Goal: Check status: Check status

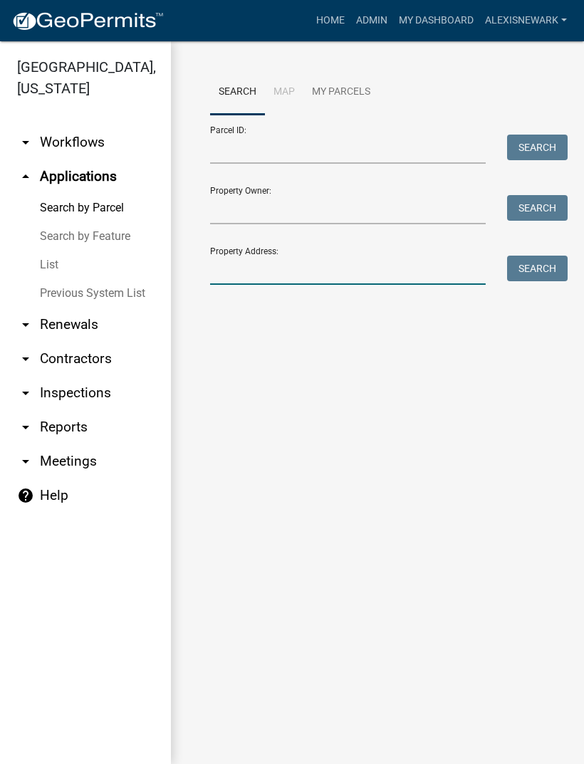
click at [350, 271] on input "Property Address:" at bounding box center [348, 270] width 276 height 29
click at [302, 269] on input "Property Address:" at bounding box center [348, 270] width 276 height 29
type input "3"
type input "43174"
click at [509, 279] on button "Search" at bounding box center [537, 269] width 61 height 26
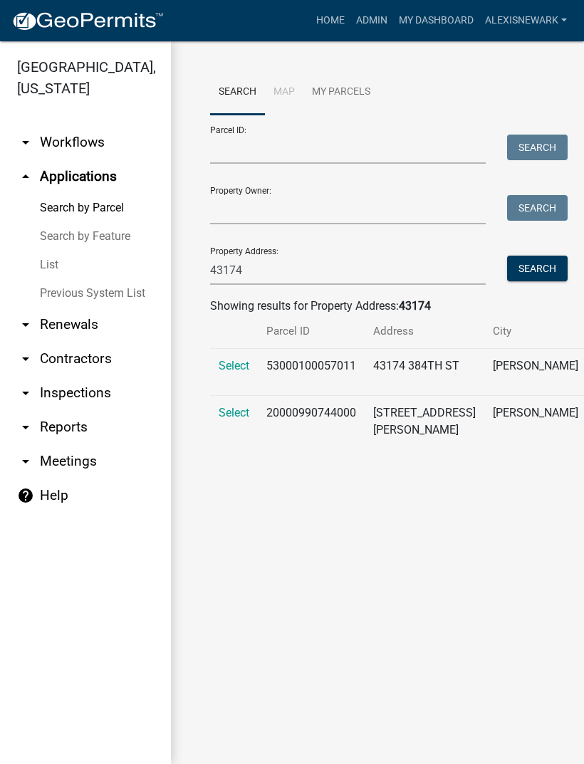
click at [222, 420] on span "Select" at bounding box center [234, 413] width 31 height 14
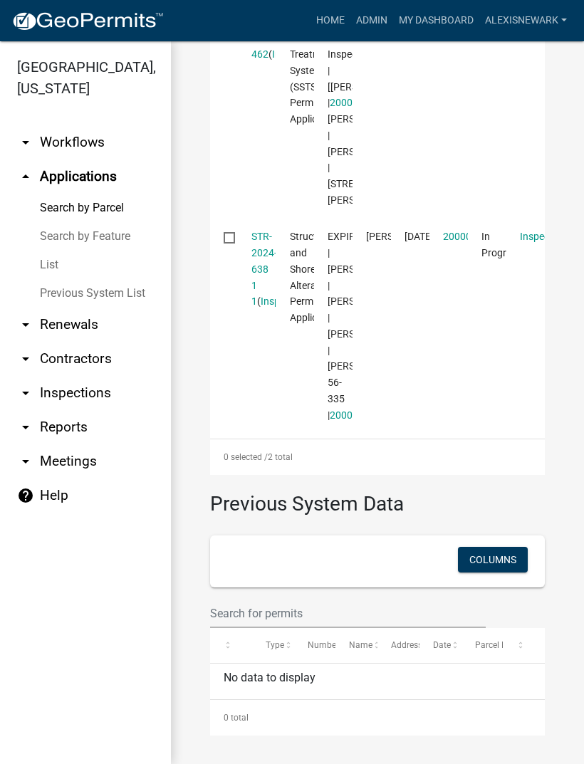
scroll to position [700, 0]
click at [258, 307] on link "STR-2024-638 1 1" at bounding box center [264, 269] width 26 height 76
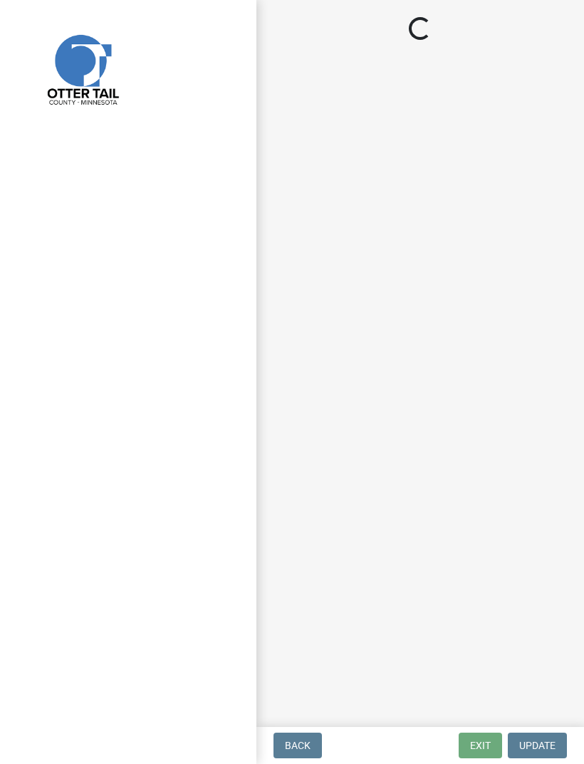
select select "710d5f49-2663-4e73-9718-d0c4e189f5ed"
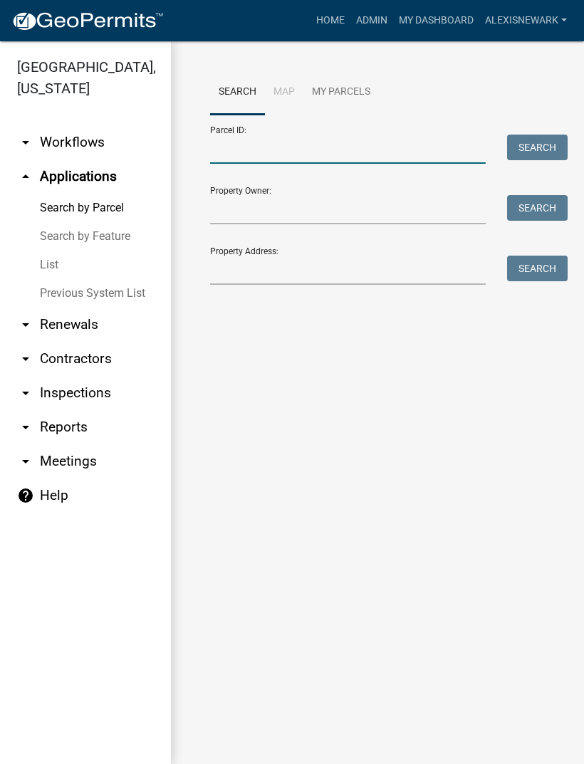
click at [269, 141] on input "Parcel ID:" at bounding box center [348, 149] width 276 height 29
click at [263, 151] on input "Parcel ID:" at bounding box center [348, 149] width 276 height 29
paste input "37000991273000"
type input "37000991273000"
click at [546, 137] on button "Search" at bounding box center [537, 148] width 61 height 26
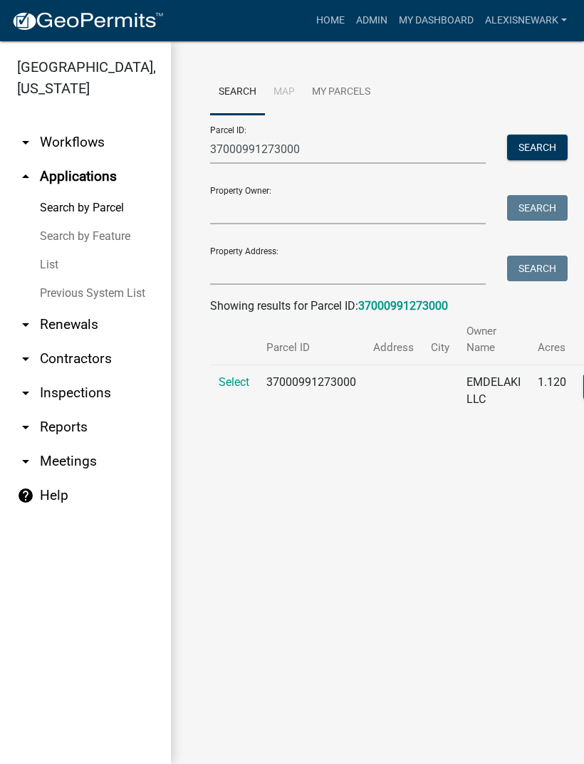
click at [243, 395] on td "Select" at bounding box center [234, 391] width 48 height 52
click at [231, 380] on span "Select" at bounding box center [234, 382] width 31 height 14
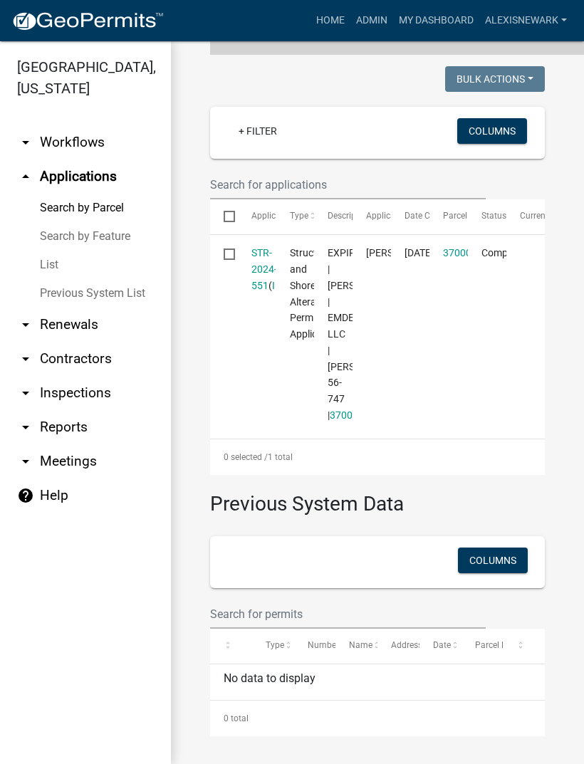
scroll to position [375, 0]
click at [276, 245] on datatable-body-cell "Structure and Shoreland Alteration Permit Application" at bounding box center [295, 334] width 38 height 199
click at [259, 247] on link "STR-2024-551" at bounding box center [264, 269] width 26 height 44
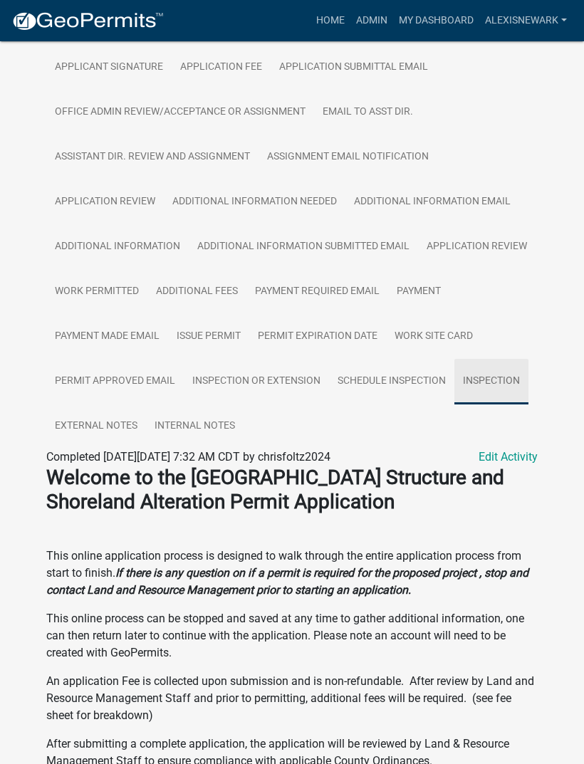
click at [459, 387] on link "Inspection" at bounding box center [491, 382] width 74 height 46
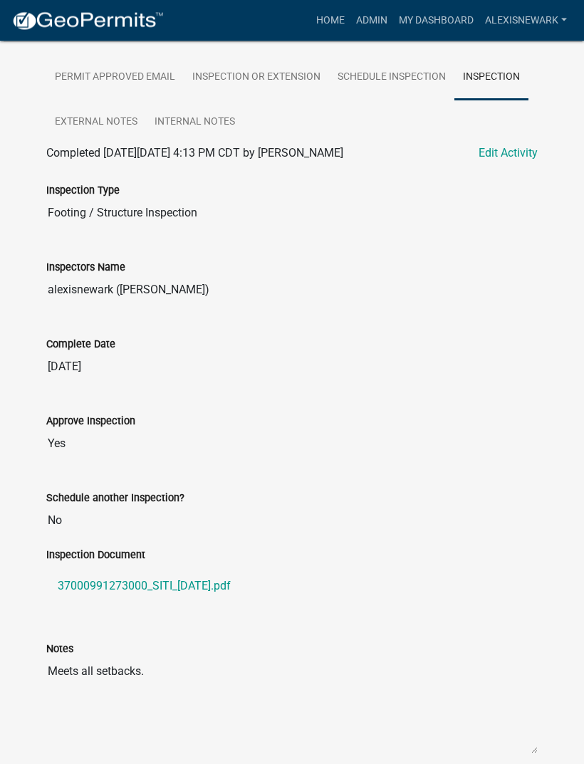
scroll to position [1191, 0]
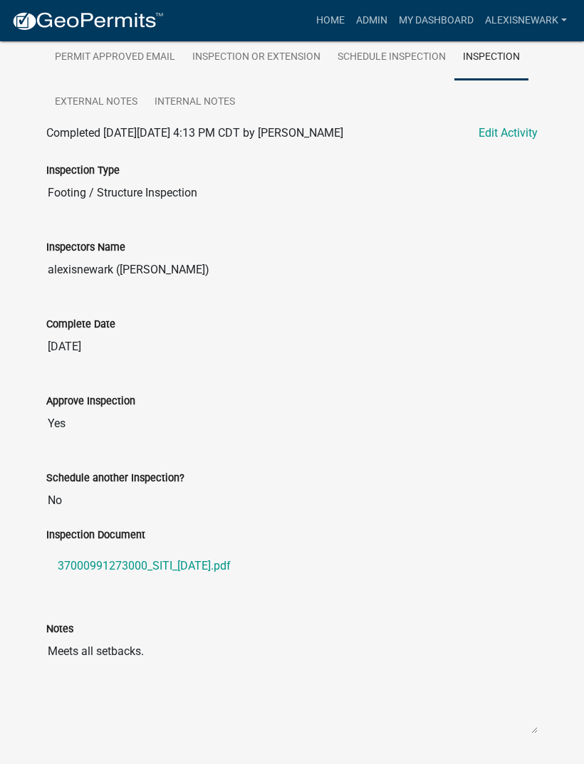
click at [227, 566] on link "37000991273000_SITI_2025-09-18.pdf" at bounding box center [291, 566] width 491 height 34
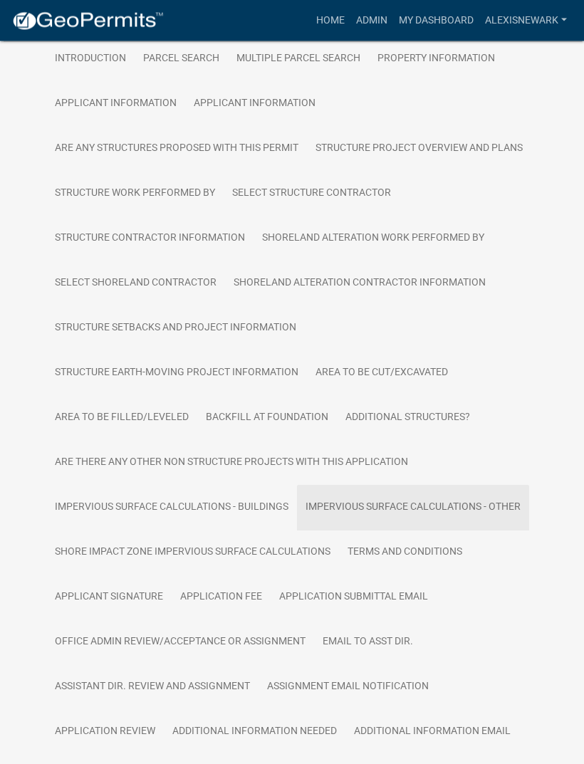
scroll to position [337, 0]
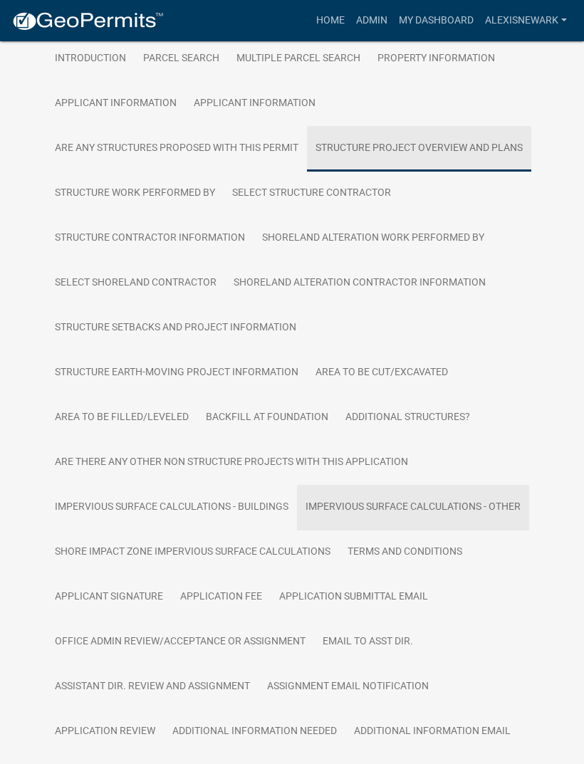
click at [437, 147] on link "Structure Project Overview and Plans" at bounding box center [419, 149] width 224 height 46
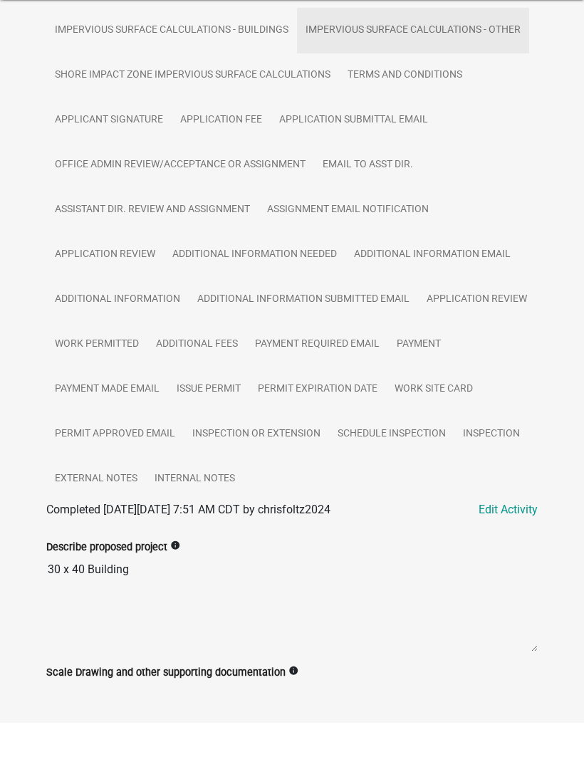
scroll to position [772, 0]
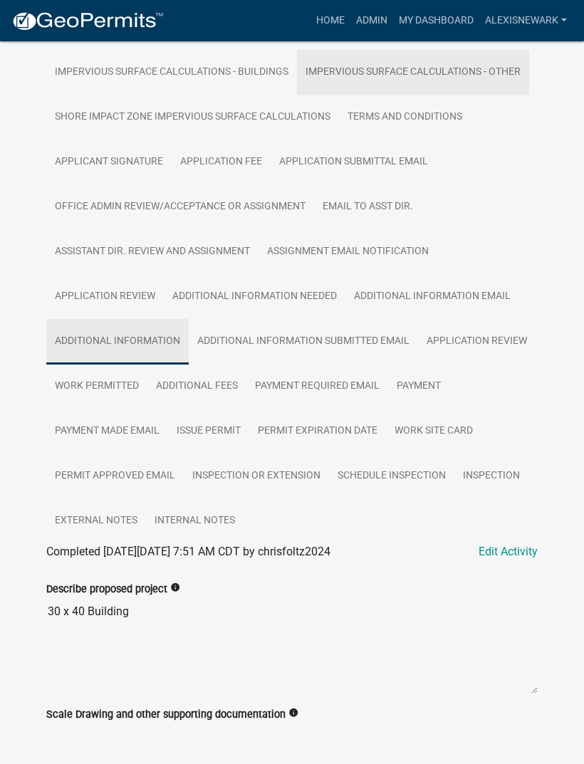
click at [165, 347] on link "Additional Information" at bounding box center [117, 342] width 142 height 46
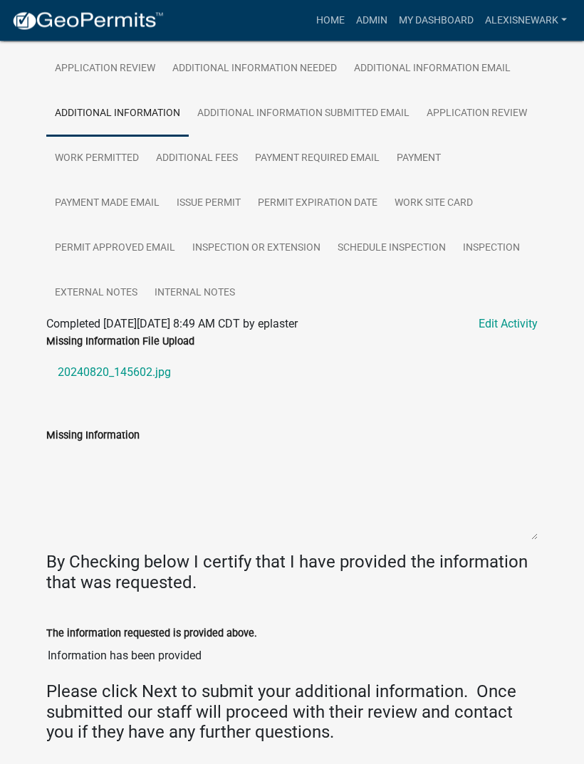
scroll to position [1000, 0]
click at [157, 370] on link "20240820_145602.jpg" at bounding box center [291, 372] width 491 height 34
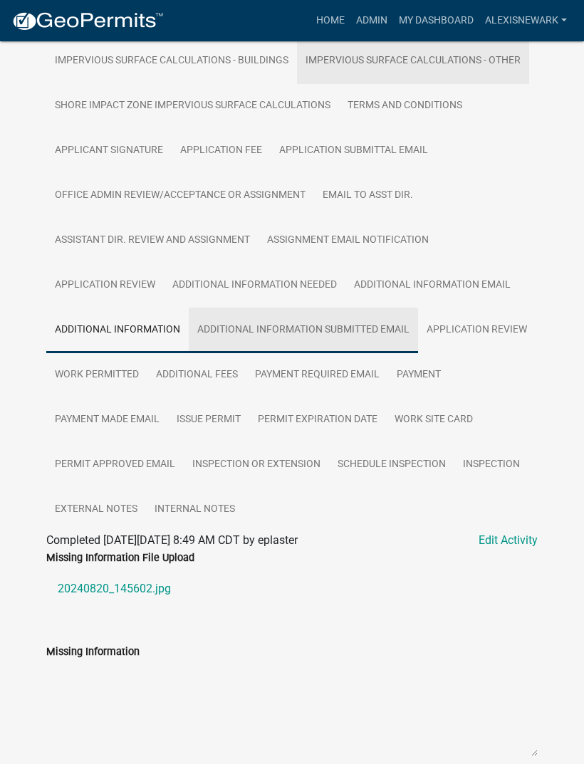
click at [353, 343] on link "Additional Information Submitted Email" at bounding box center [303, 331] width 229 height 46
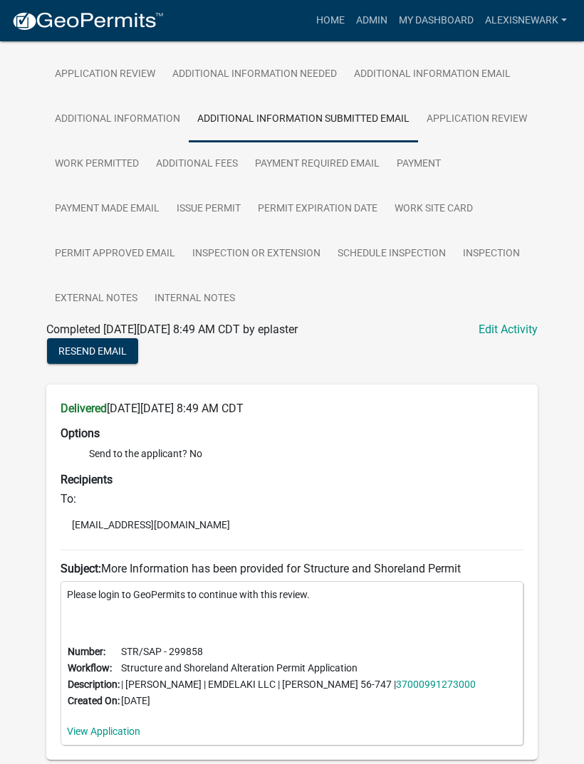
scroll to position [1025, 0]
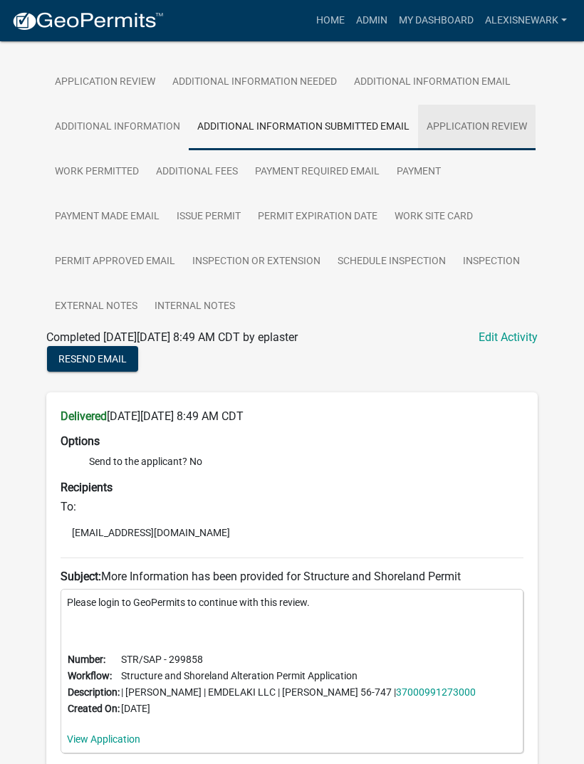
click at [498, 133] on link "Application Review" at bounding box center [477, 128] width 118 height 46
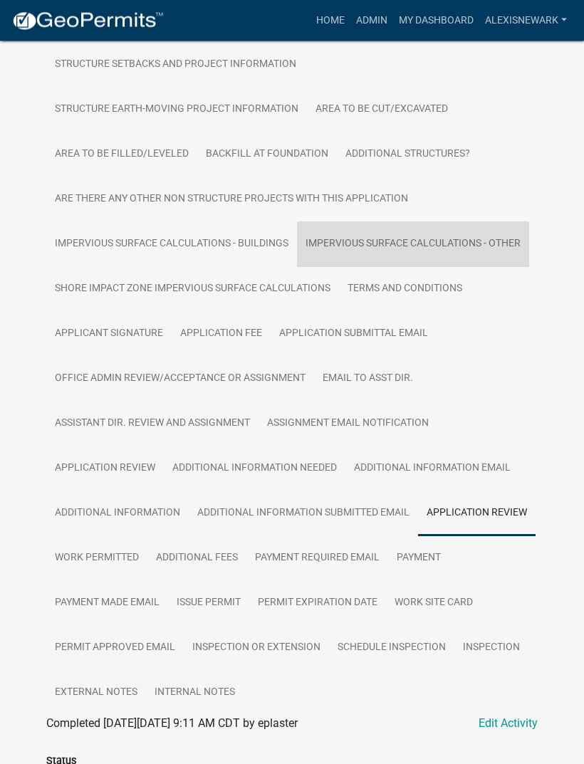
scroll to position [664, 0]
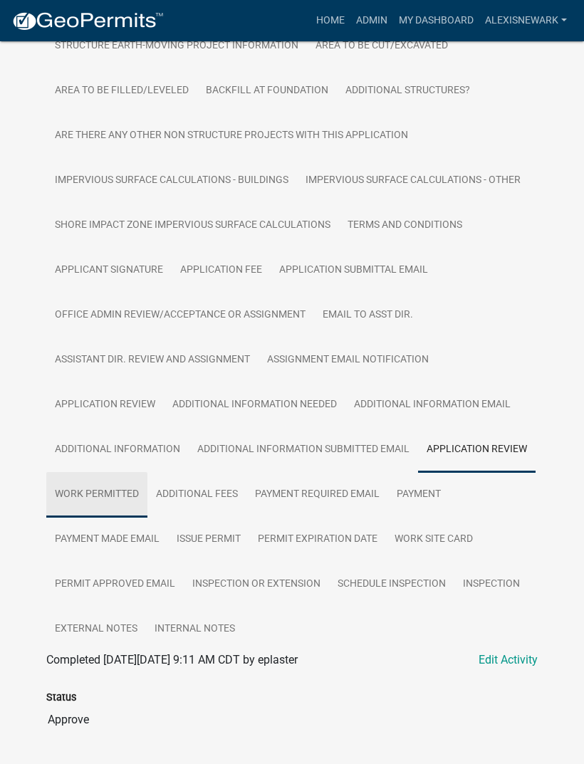
click at [125, 497] on link "Work Permitted" at bounding box center [96, 495] width 101 height 46
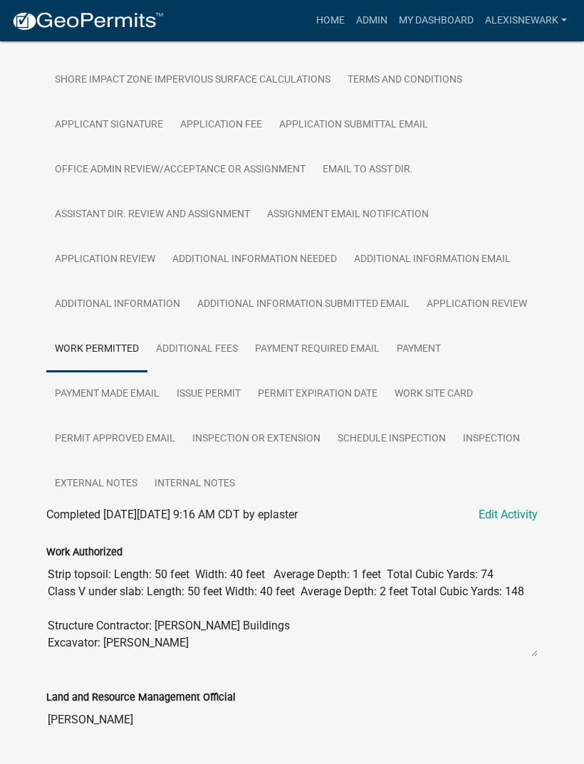
scroll to position [85, 0]
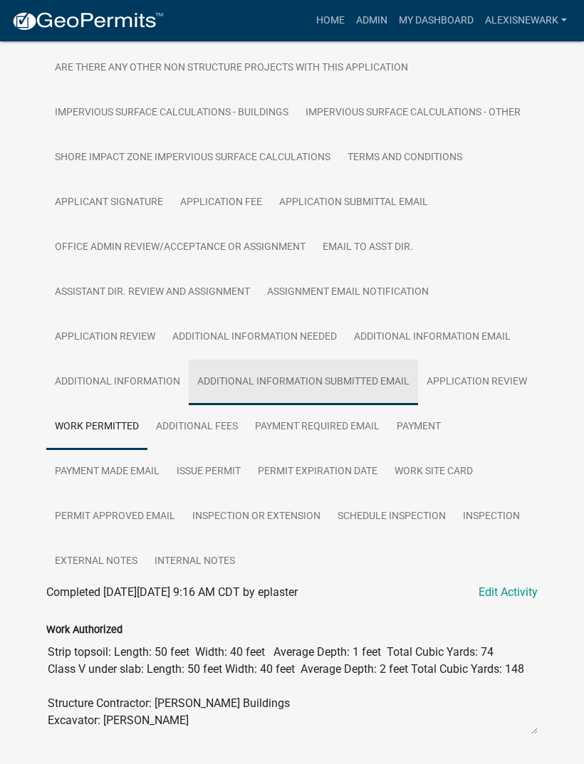
click at [375, 400] on link "Additional Information Submitted Email" at bounding box center [303, 383] width 229 height 46
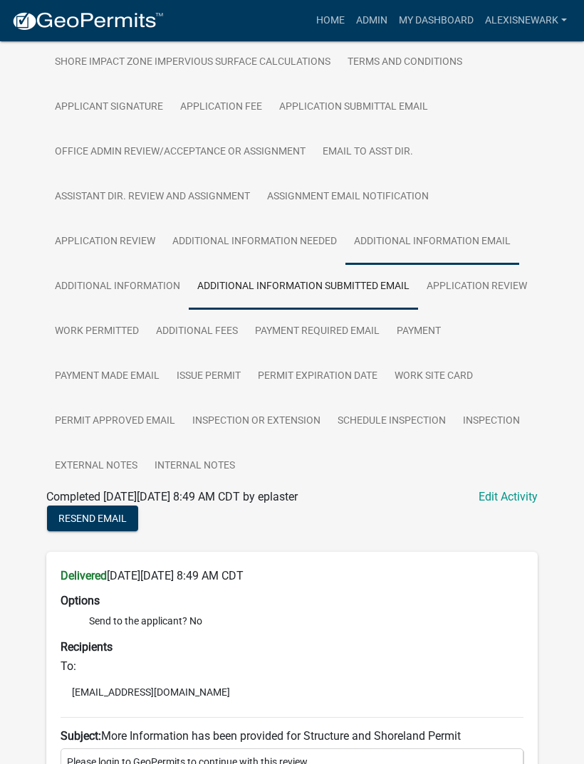
click at [432, 240] on link "Additional Information Email" at bounding box center [432, 242] width 174 height 46
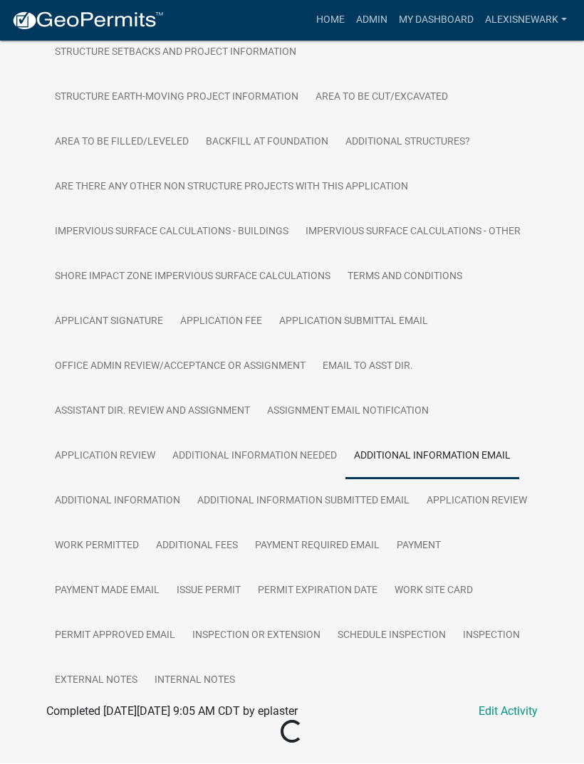
scroll to position [570, 0]
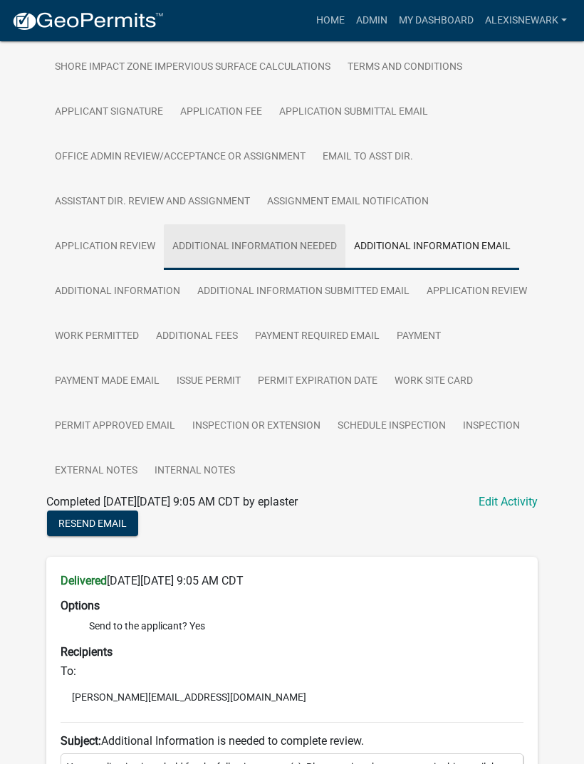
click at [297, 251] on link "Additional Information Needed" at bounding box center [255, 247] width 182 height 46
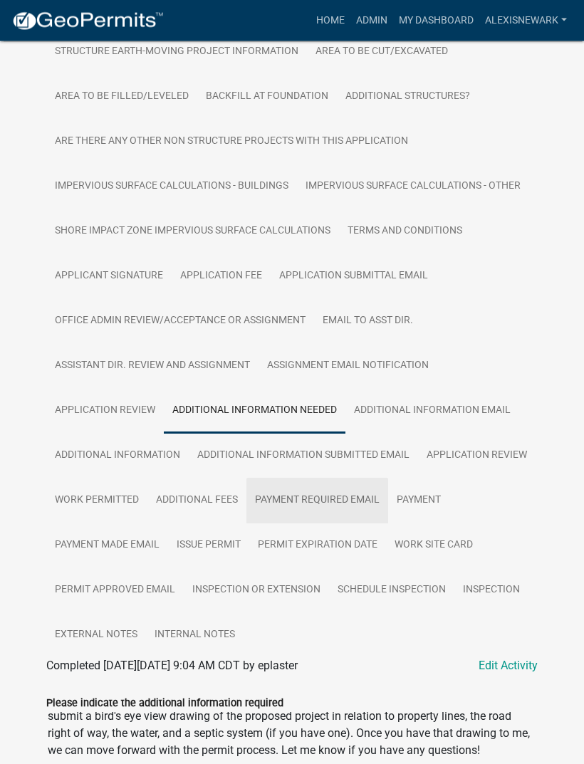
scroll to position [732, 0]
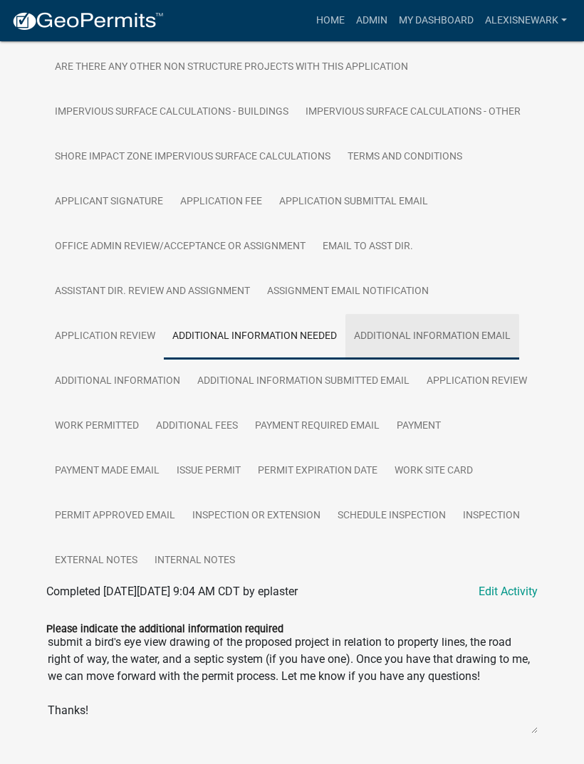
click at [412, 336] on link "Additional Information Email" at bounding box center [432, 337] width 174 height 46
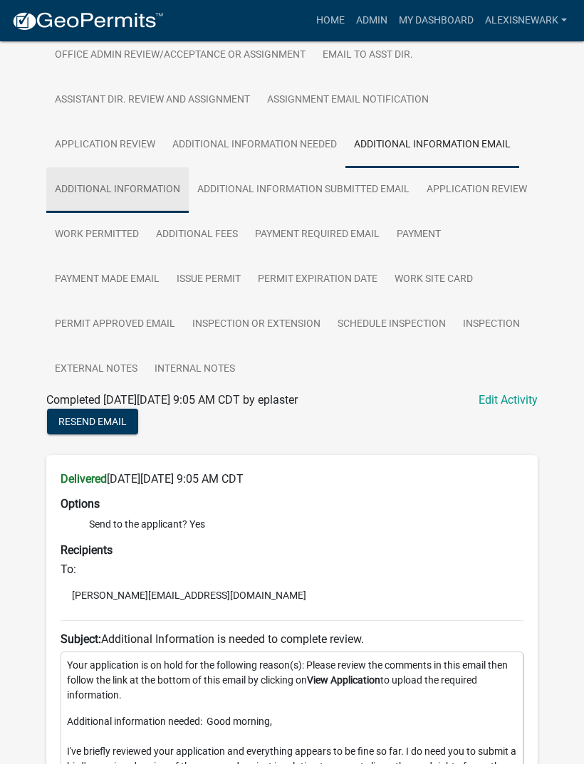
click at [166, 190] on link "Additional Information" at bounding box center [117, 190] width 142 height 46
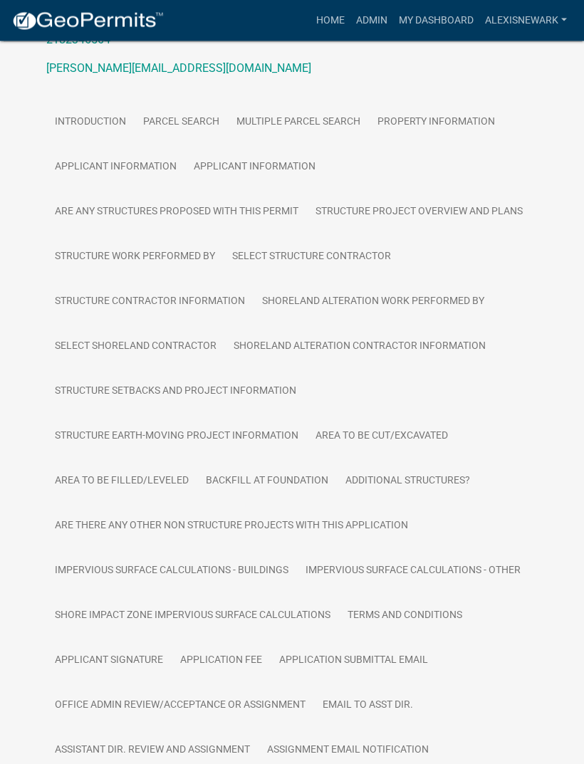
scroll to position [261, 0]
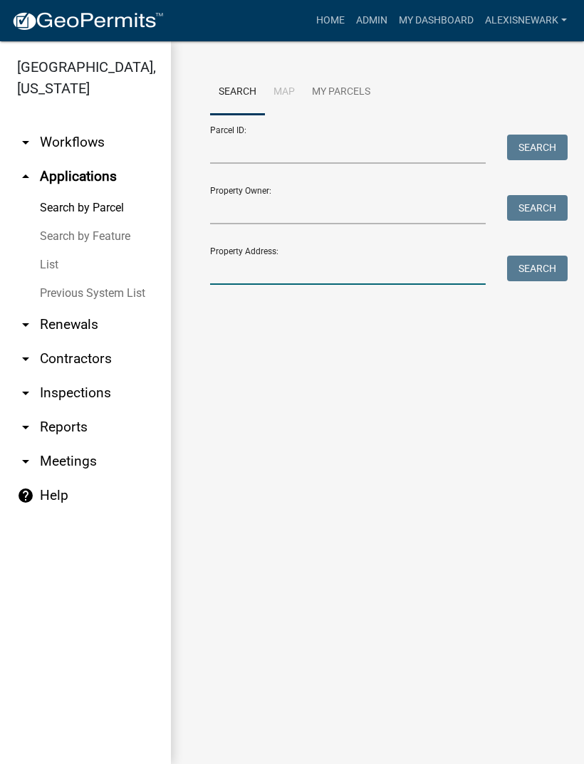
click at [328, 264] on input "Property Address:" at bounding box center [348, 270] width 276 height 29
type input "43174"
click at [528, 275] on button "Search" at bounding box center [537, 269] width 61 height 26
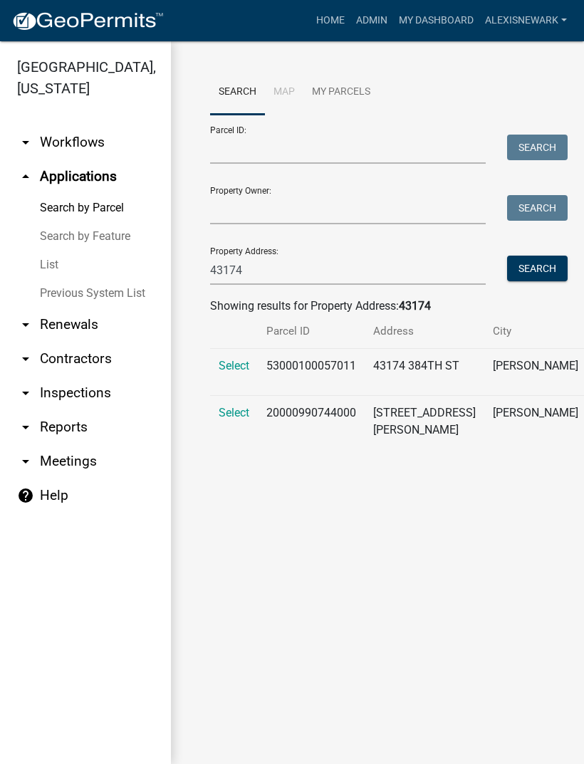
click at [244, 420] on span "Select" at bounding box center [234, 413] width 31 height 14
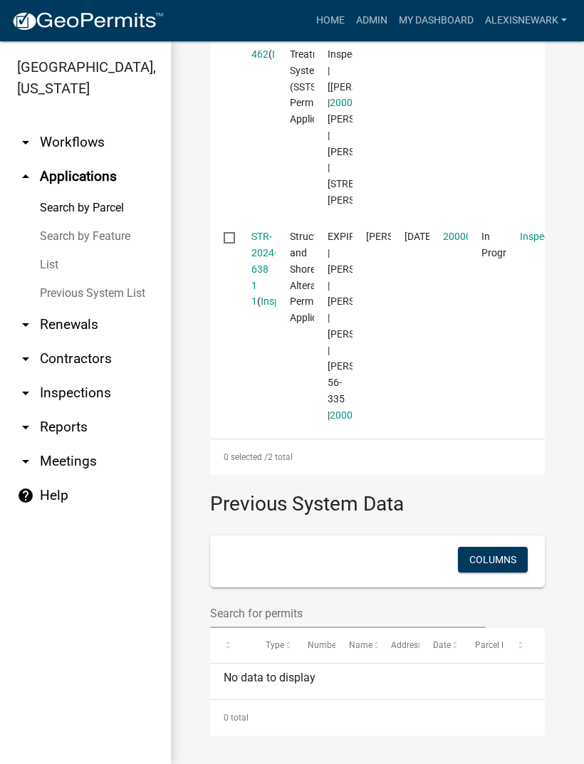
scroll to position [625, 0]
click at [263, 307] on link "STR-2024-638 1 1" at bounding box center [264, 269] width 26 height 76
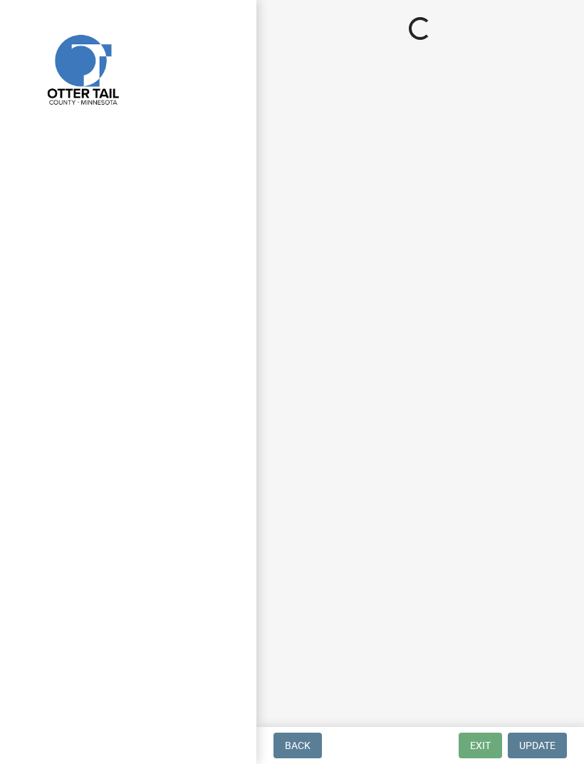
select select "710d5f49-2663-4e73-9718-d0c4e189f5ed"
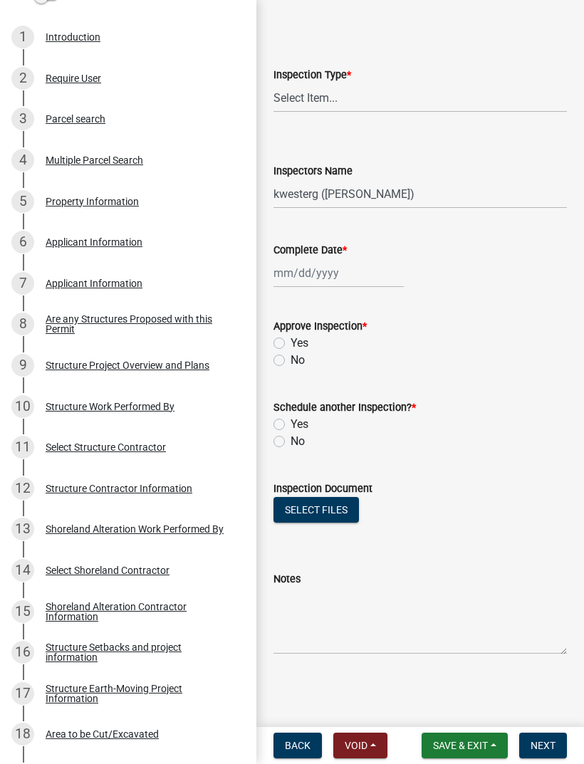
scroll to position [51, 0]
click at [198, 377] on link "9 Structure Project Overview and Plans" at bounding box center [128, 365] width 256 height 41
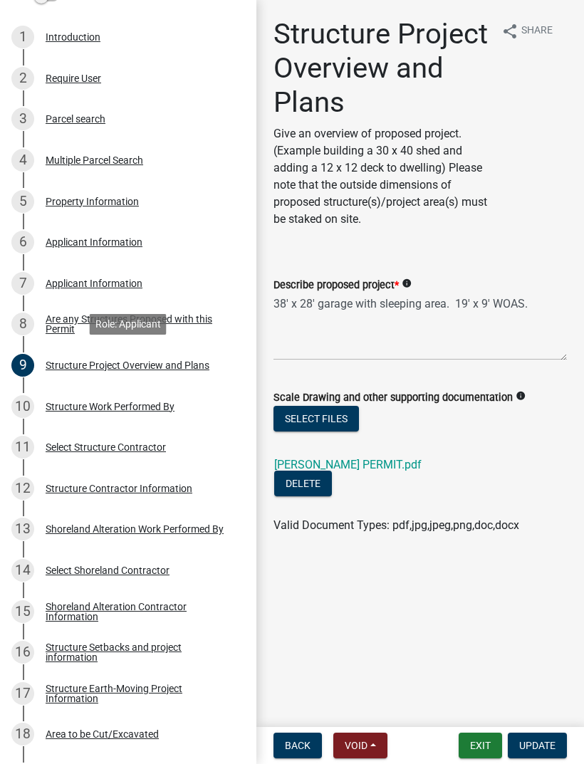
click at [392, 458] on link "Draeger Dennis PERMIT.pdf" at bounding box center [347, 465] width 147 height 14
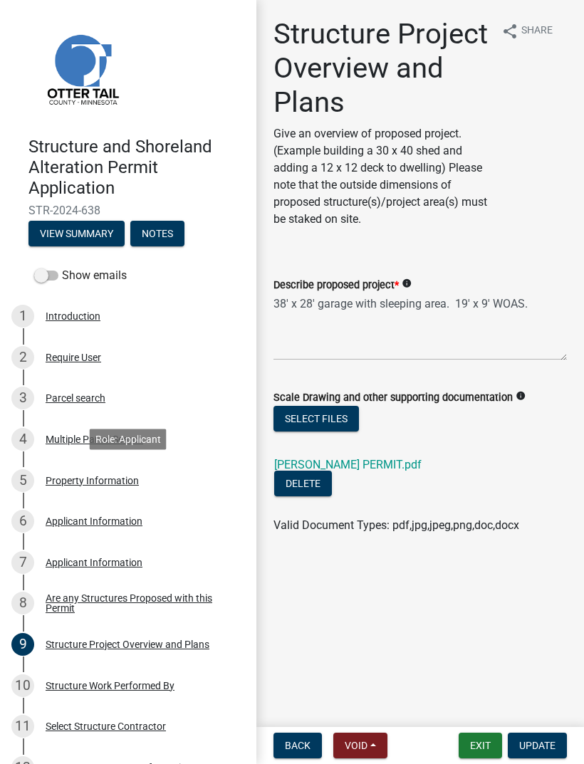
click at [147, 496] on link "5 Property Information" at bounding box center [128, 480] width 256 height 41
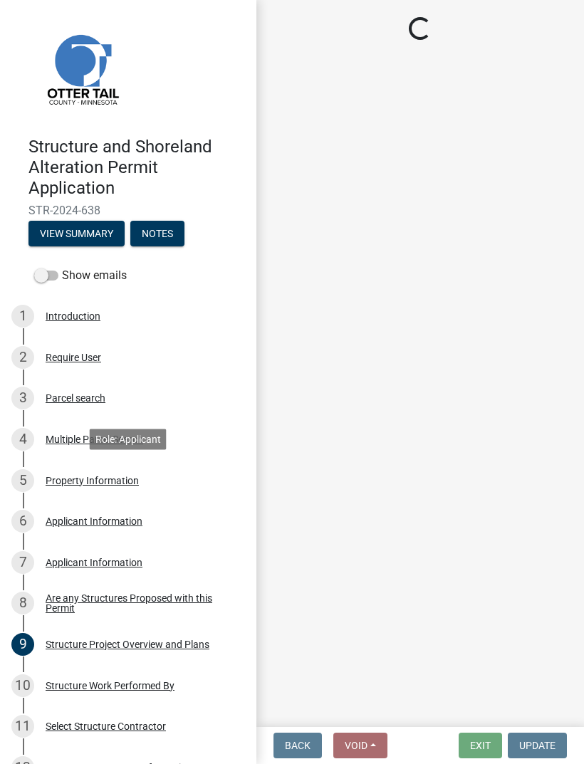
select select "3119cf26-29bf-4f57-8286-5f0977555fa3"
select select "91995f90-6606-463b-bec3-c5862f147548"
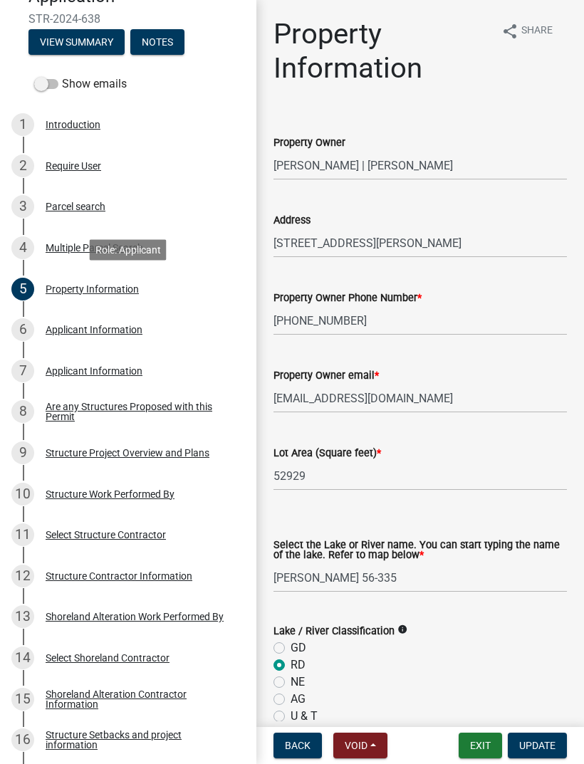
scroll to position [189, 0]
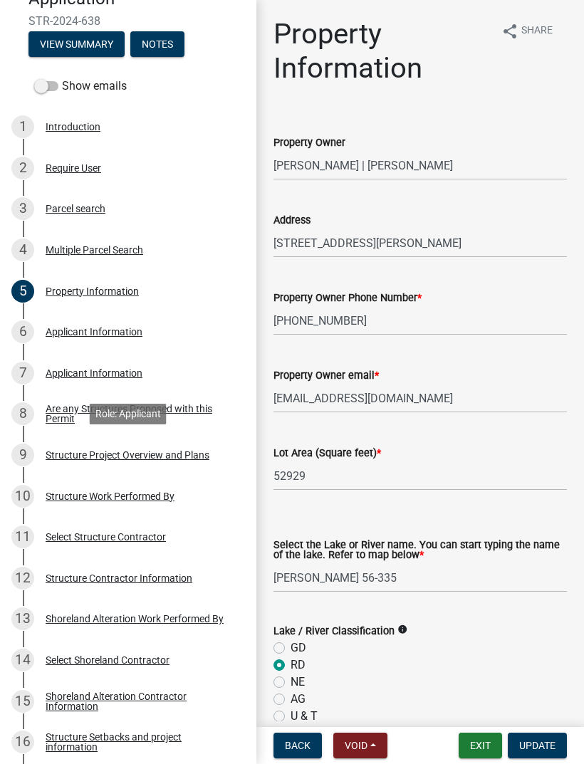
click at [201, 457] on div "Structure Project Overview and Plans" at bounding box center [128, 455] width 164 height 10
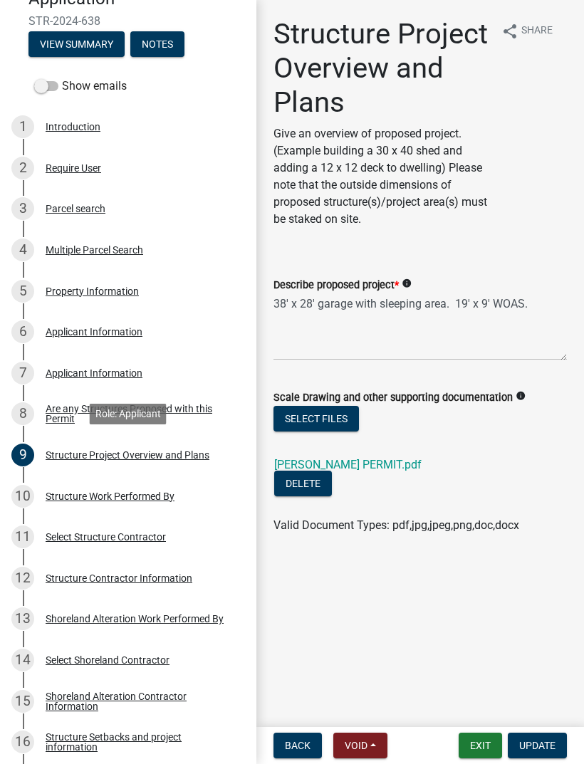
scroll to position [174, 0]
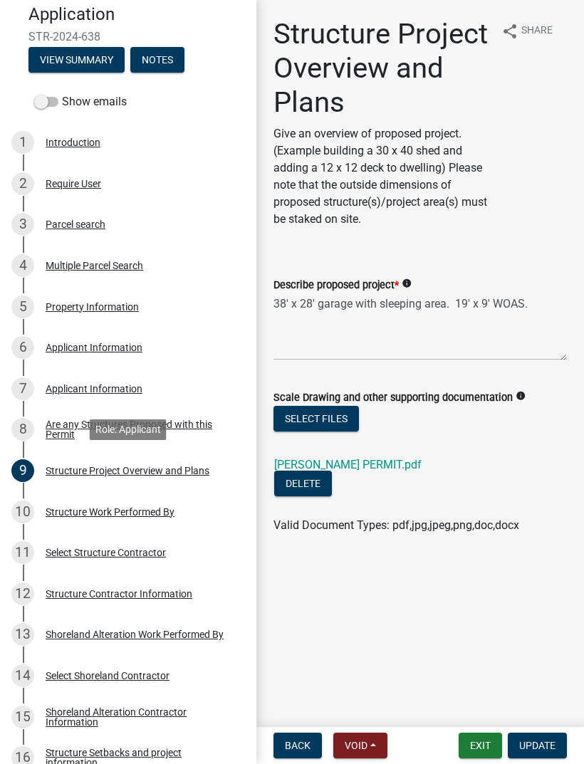
click at [126, 313] on div "5 Property Information" at bounding box center [122, 307] width 222 height 23
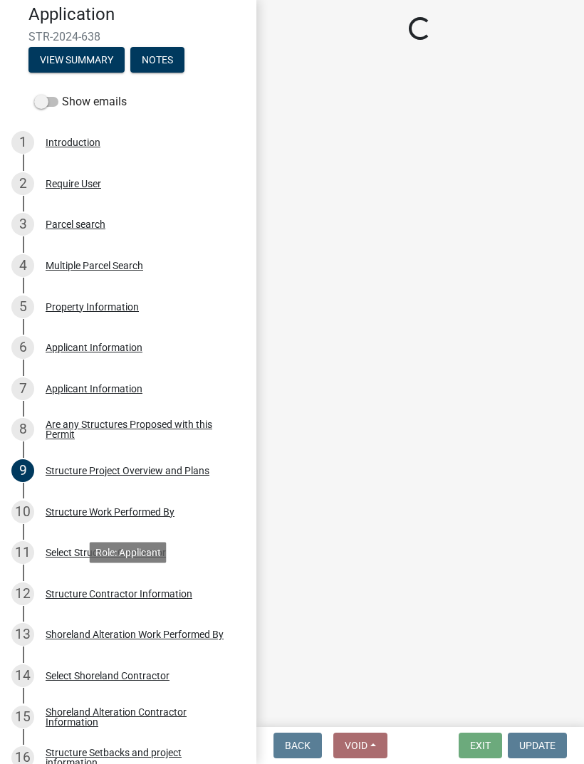
click at [157, 589] on div "Structure Contractor Information" at bounding box center [119, 594] width 147 height 10
select select "3119cf26-29bf-4f57-8286-5f0977555fa3"
select select "91995f90-6606-463b-bec3-c5862f147548"
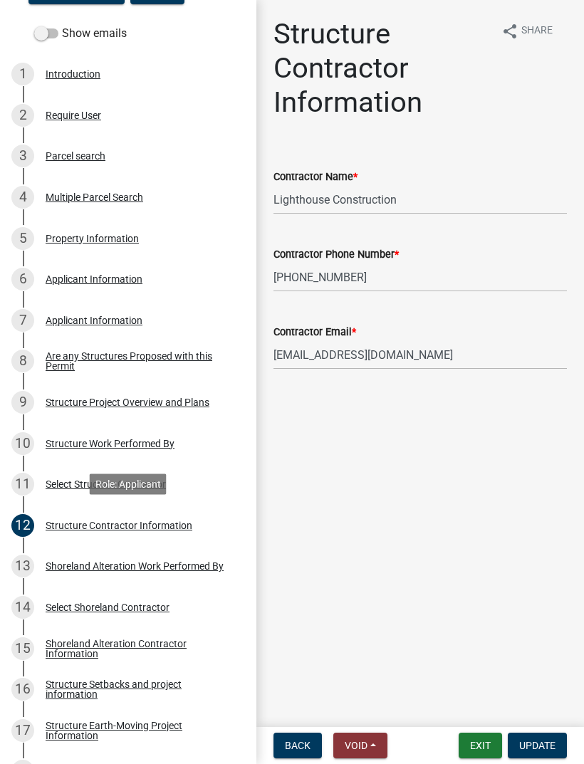
scroll to position [370, 0]
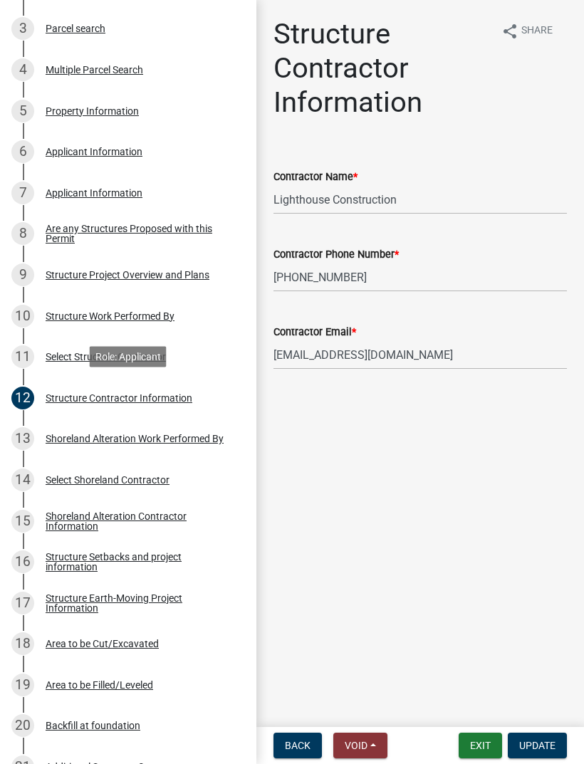
click at [203, 272] on div "Structure Project Overview and Plans" at bounding box center [128, 275] width 164 height 10
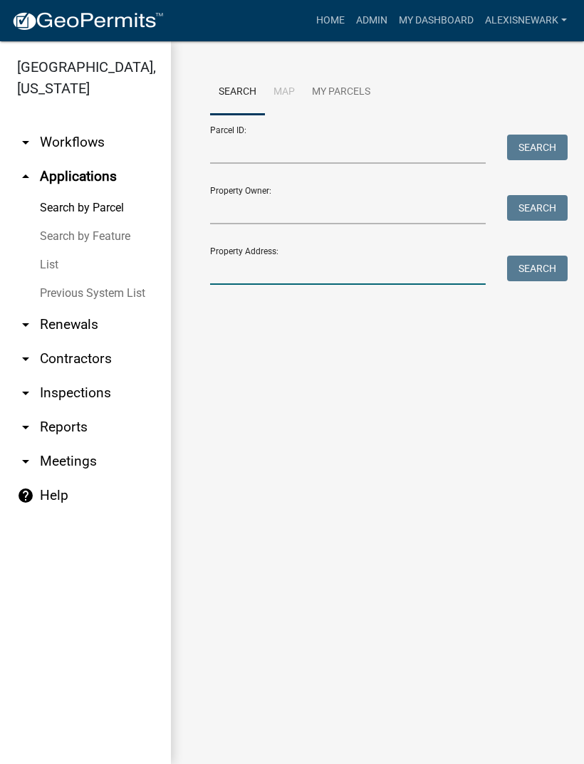
click at [279, 278] on input "Property Address:" at bounding box center [348, 270] width 276 height 29
type input "41455"
click at [532, 257] on button "Search" at bounding box center [537, 269] width 61 height 26
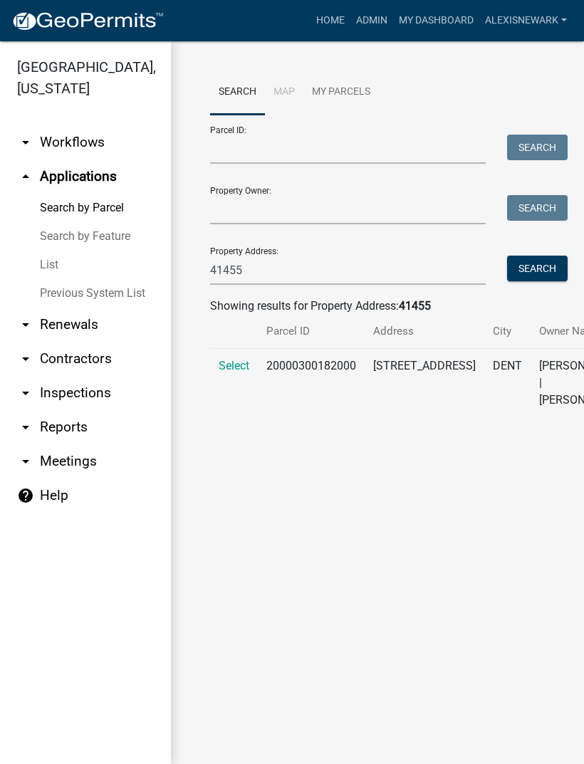
click at [231, 373] on span "Select" at bounding box center [234, 366] width 31 height 14
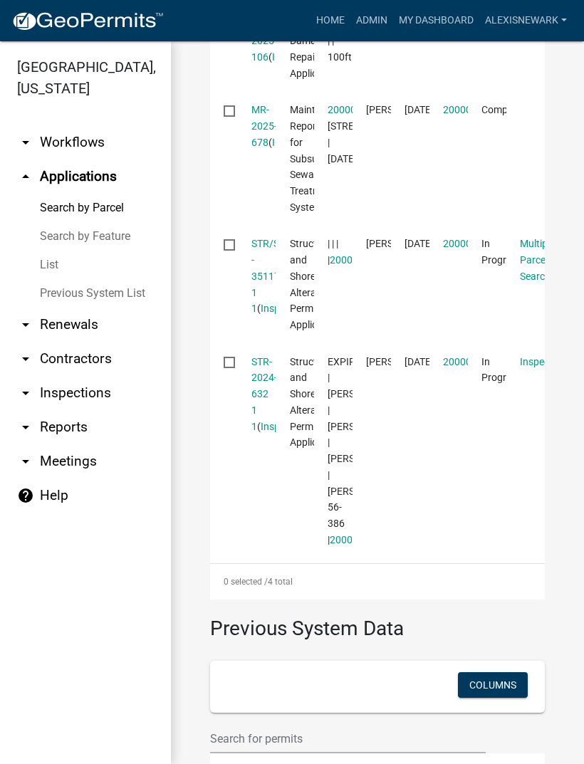
scroll to position [590, 0]
click at [269, 433] on link "STR-2024-632 1 1" at bounding box center [264, 395] width 26 height 76
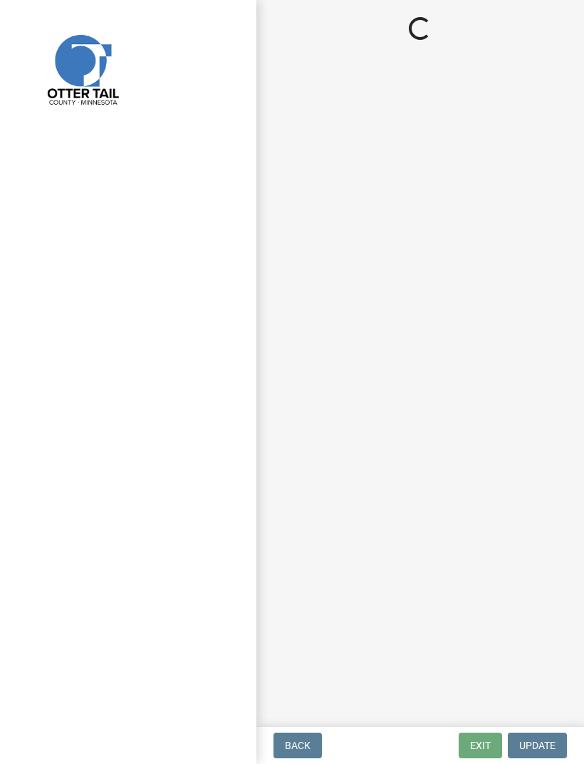
select select "710d5f49-2663-4e73-9718-d0c4e189f5ed"
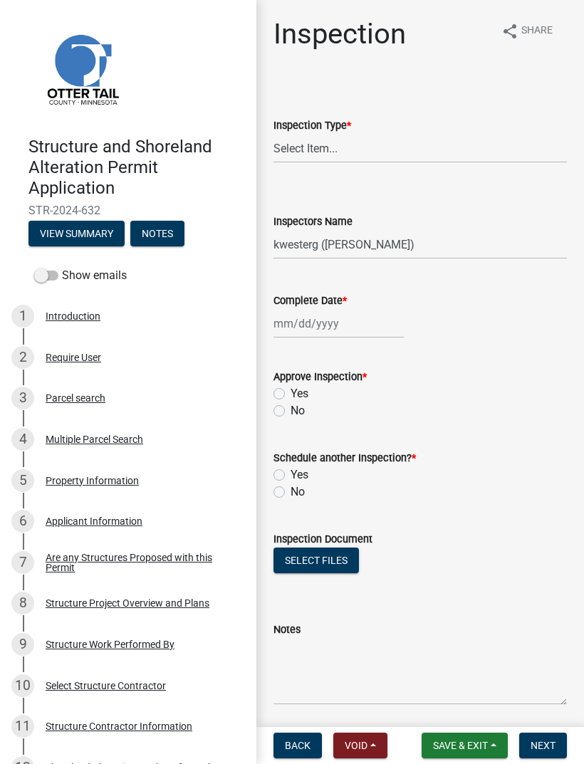
click at [184, 598] on div "Structure Project Overview and Plans" at bounding box center [128, 603] width 164 height 10
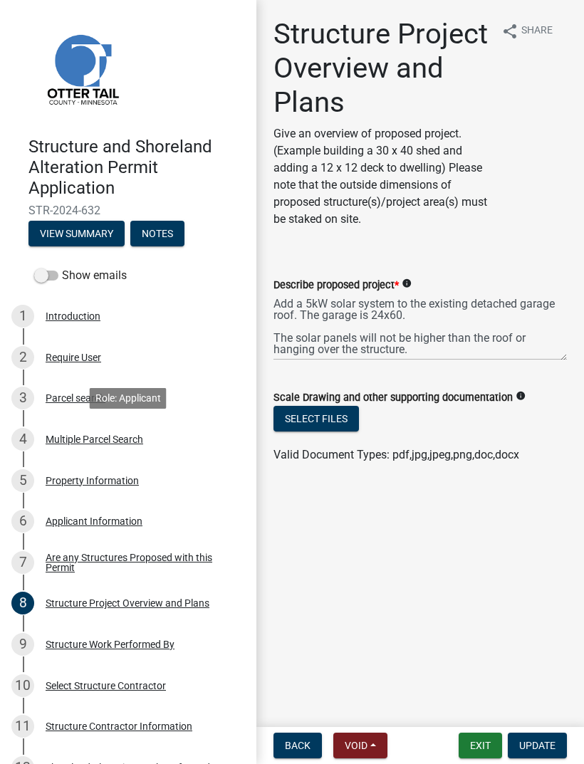
click at [82, 425] on link "4 Multiple Parcel Search" at bounding box center [128, 439] width 256 height 41
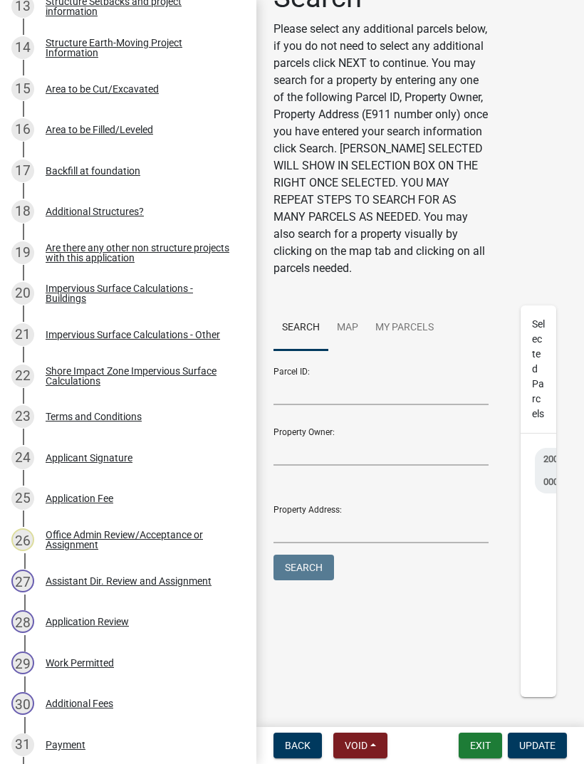
scroll to position [808, 0]
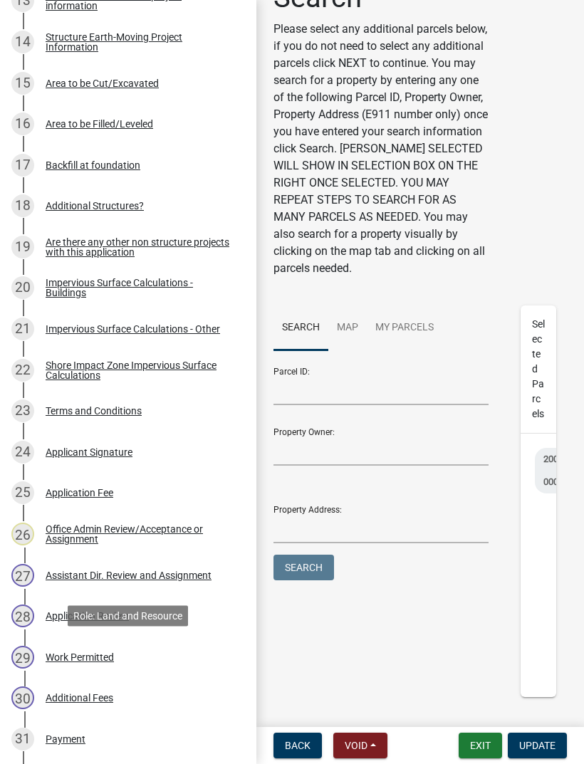
click at [72, 646] on div "29 Work Permitted" at bounding box center [122, 657] width 222 height 23
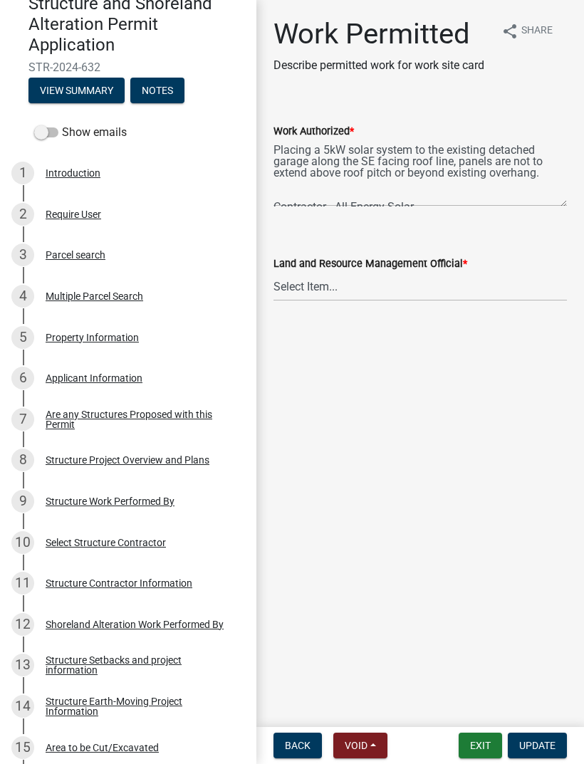
scroll to position [142, 0]
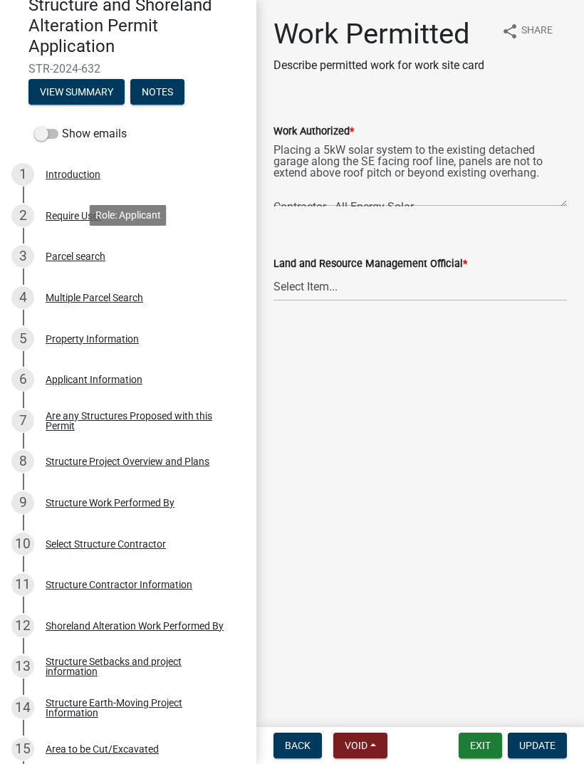
click at [68, 255] on div "Parcel search" at bounding box center [76, 256] width 60 height 10
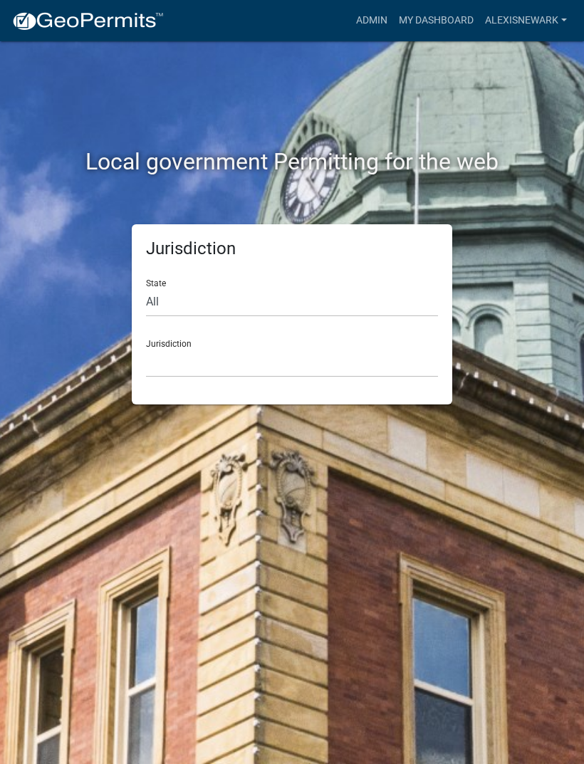
click at [385, 14] on link "Admin" at bounding box center [371, 20] width 43 height 27
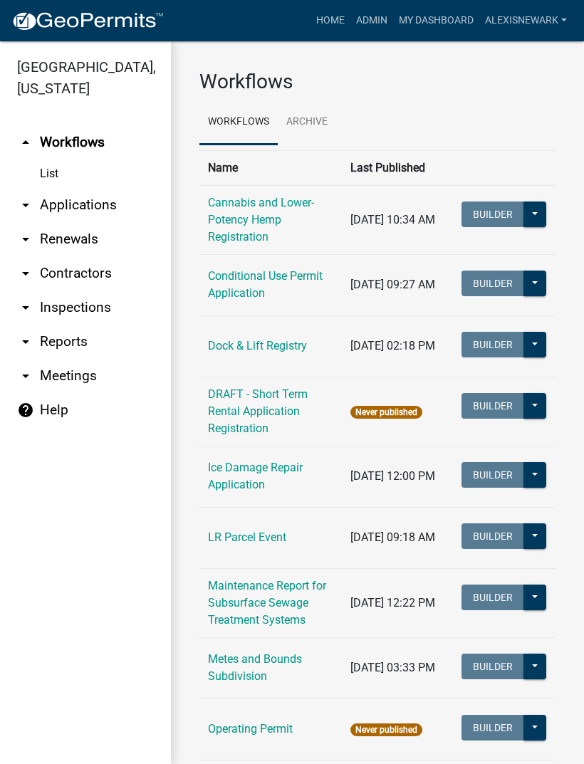
click at [60, 194] on link "arrow_drop_down Applications" at bounding box center [85, 205] width 171 height 34
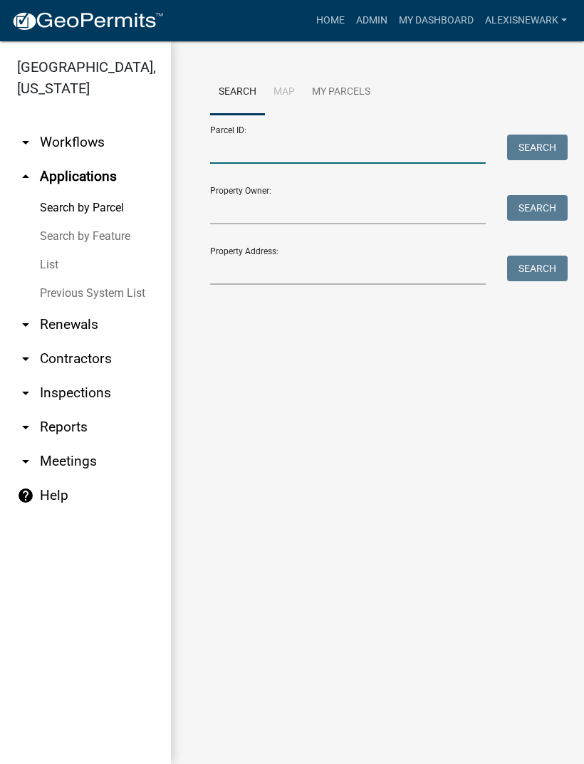
click at [363, 135] on input "Parcel ID:" at bounding box center [348, 149] width 276 height 29
click at [363, 150] on input "Parcel ID:" at bounding box center [348, 149] width 276 height 29
paste input "17000280357001"
type input "17000280357001"
click at [535, 142] on button "Search" at bounding box center [537, 148] width 61 height 26
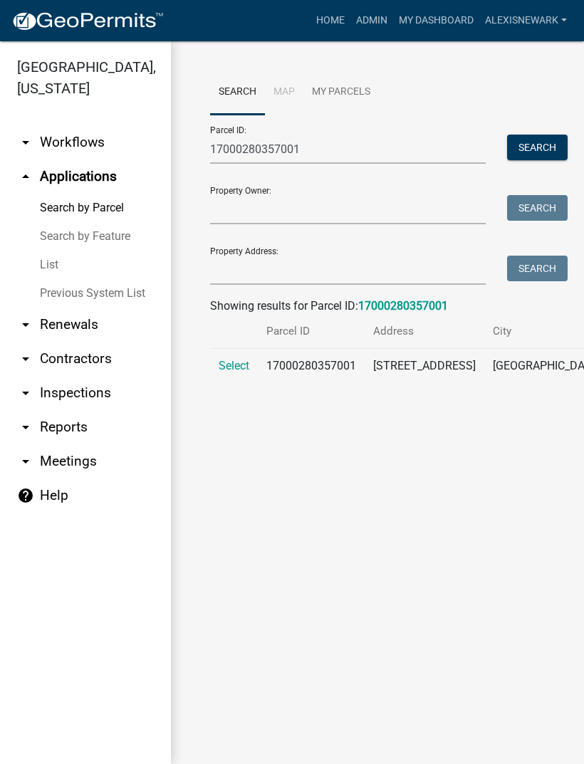
click at [231, 365] on span "Select" at bounding box center [234, 366] width 31 height 14
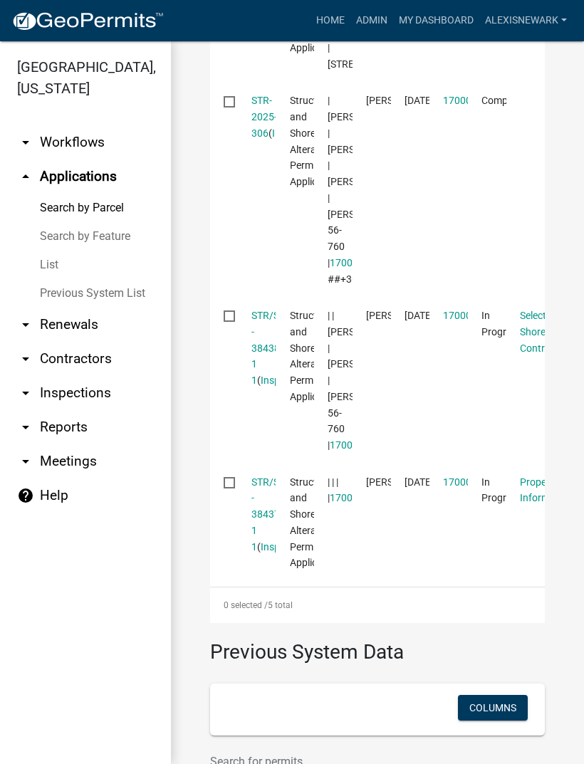
scroll to position [816, 0]
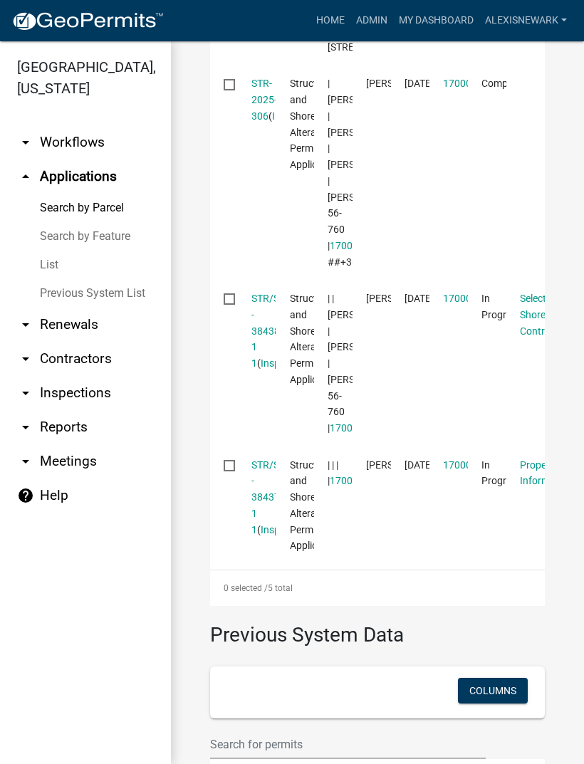
click at [267, 122] on link "STR-2025-306" at bounding box center [264, 100] width 26 height 44
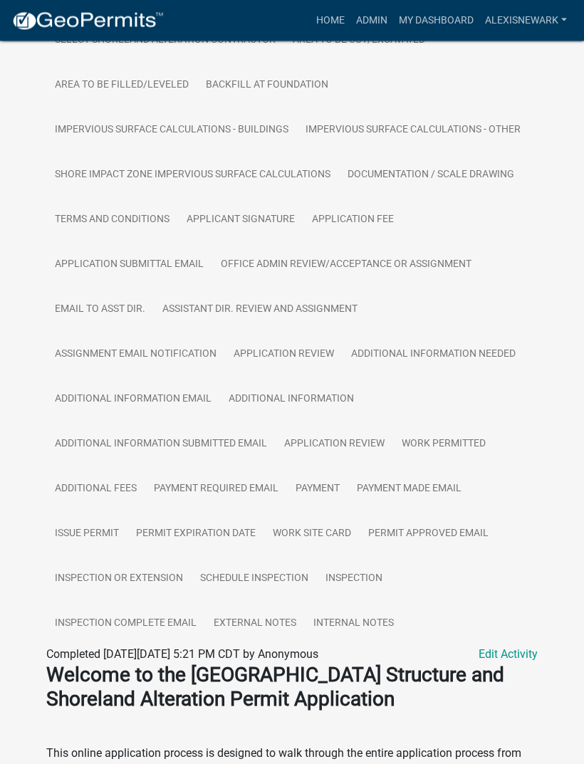
scroll to position [631, 0]
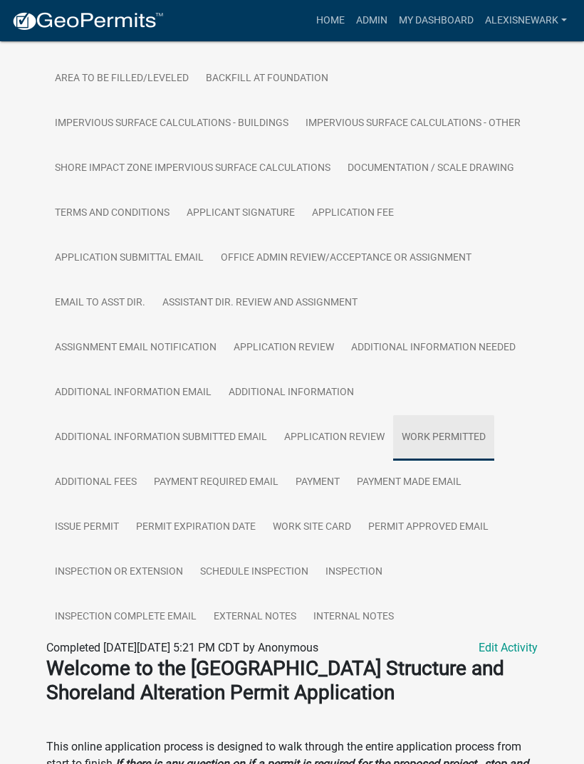
click at [448, 461] on link "Work Permitted" at bounding box center [443, 438] width 101 height 46
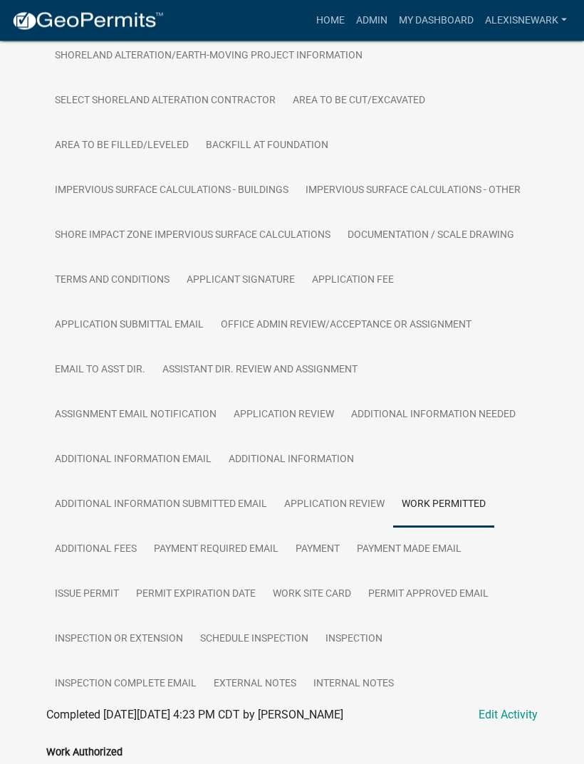
scroll to position [504, 0]
